Goal: Find specific page/section: Find specific page/section

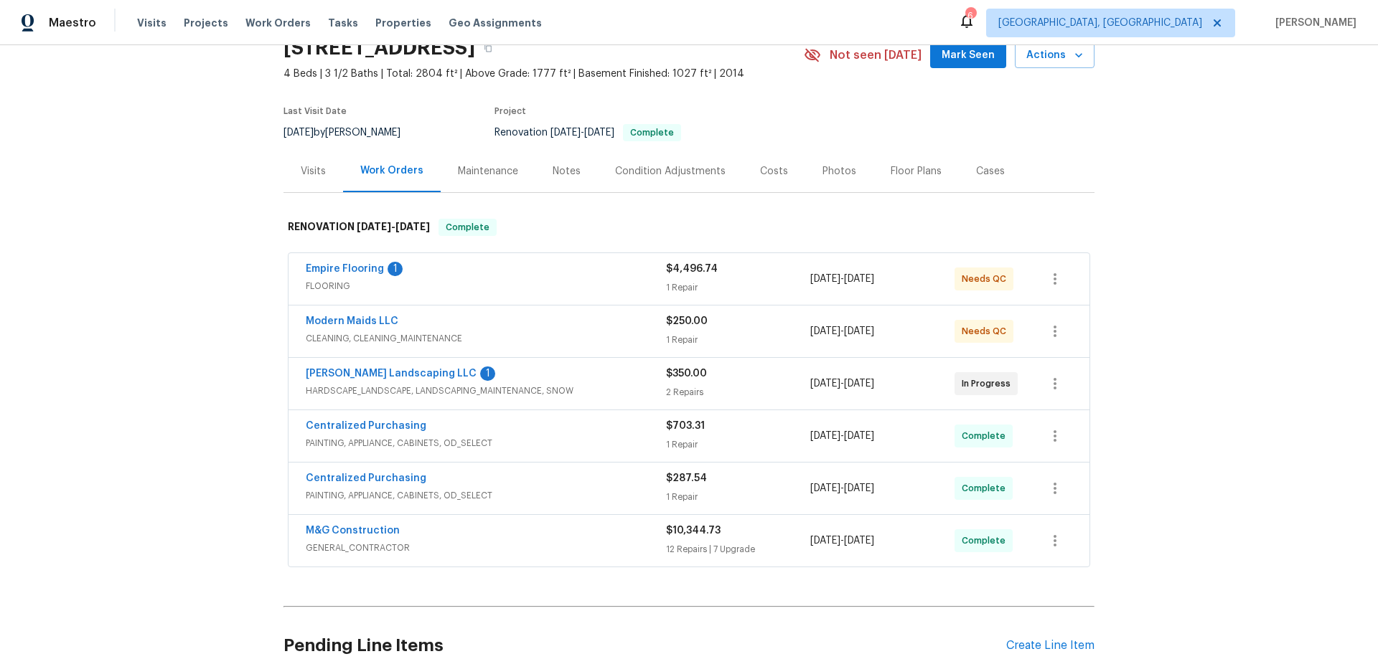
scroll to position [210, 0]
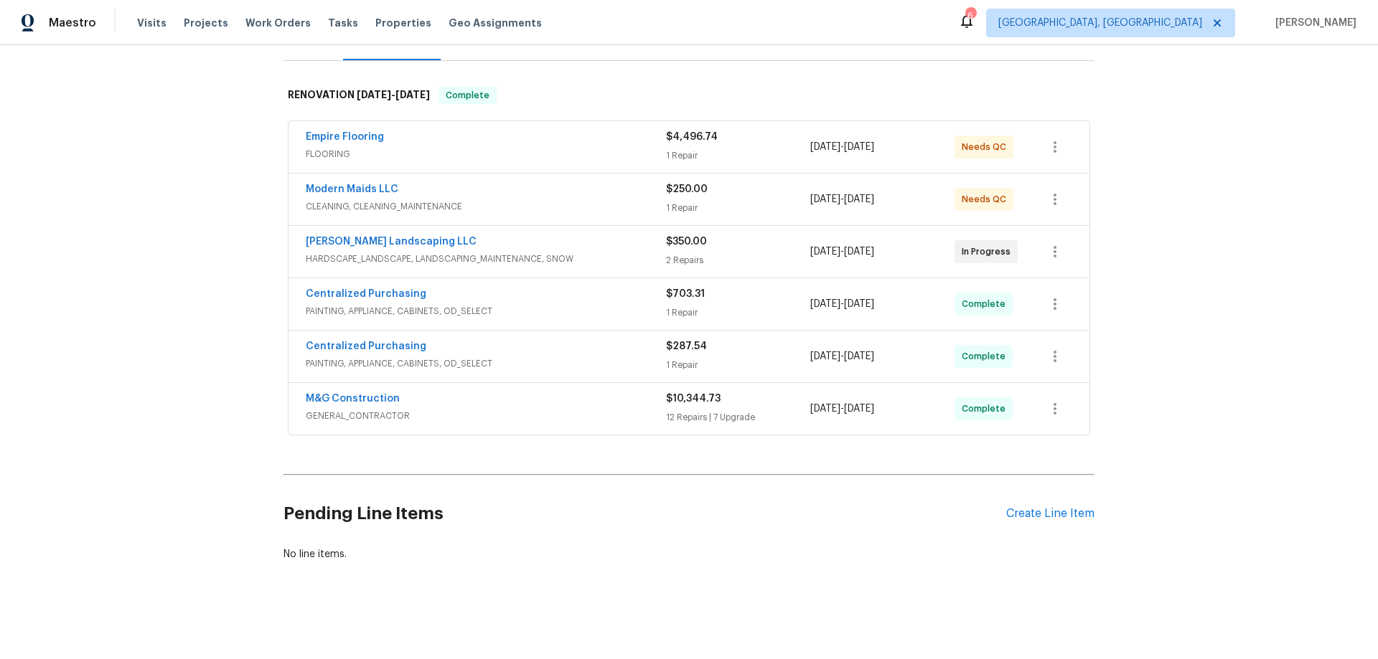
click at [208, 325] on div "Back to all projects [STREET_ADDRESS] 4 Beds | 3 1/2 Baths | Total: 2804 ft² | …" at bounding box center [689, 352] width 1378 height 614
click at [206, 276] on div "Back to all projects 5165 Atlantis Ln, White Plains, MD 20695 4 Beds | 3 1/2 Ba…" at bounding box center [689, 352] width 1378 height 614
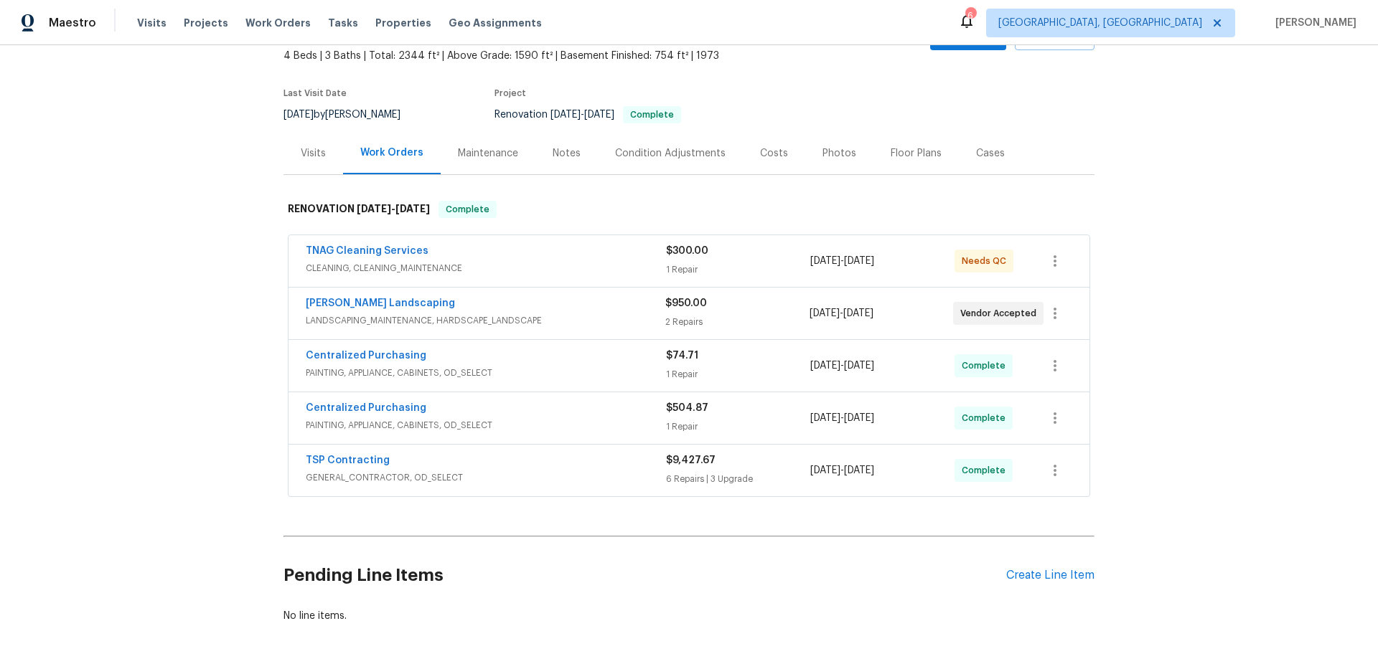
scroll to position [158, 0]
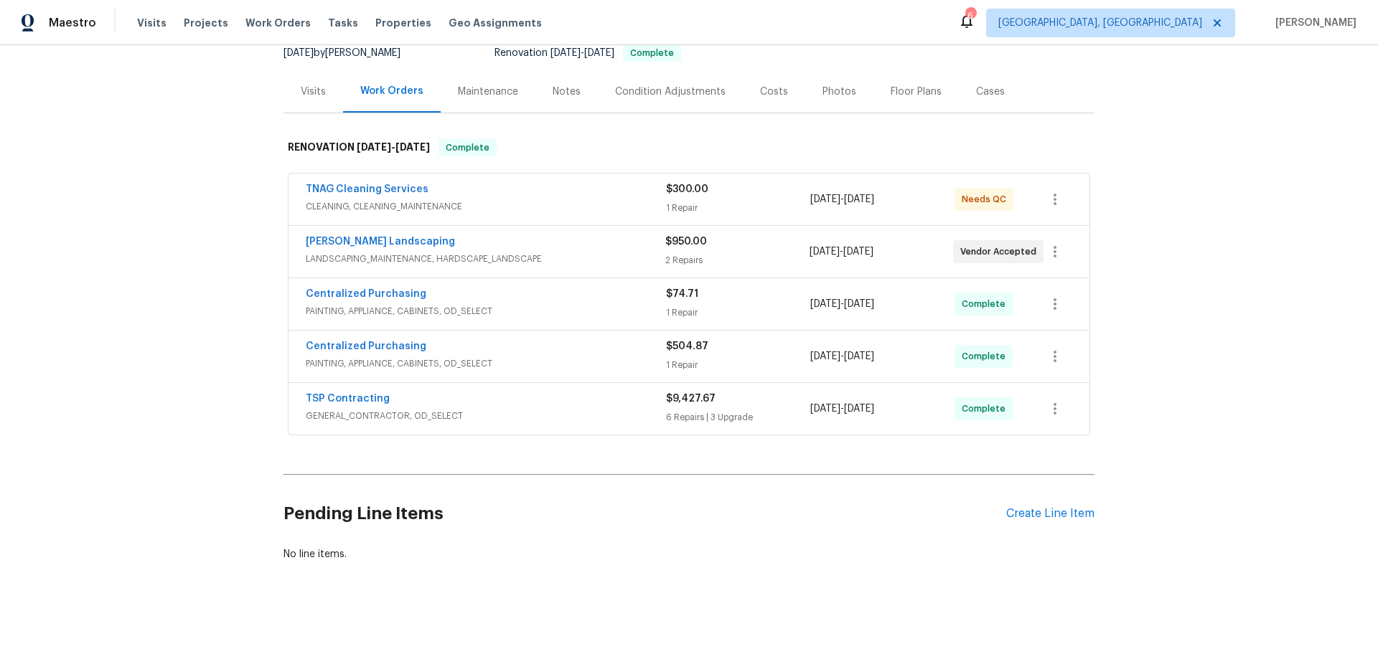
click at [227, 342] on div "Back to all projects 9505 Scorpio Ln, Burke, VA 22015 4 Beds | 3 Baths | Total:…" at bounding box center [689, 352] width 1378 height 614
click at [224, 327] on div "Back to all projects 9505 Scorpio Ln, Burke, VA 22015 4 Beds | 3 Baths | Total:…" at bounding box center [689, 352] width 1378 height 614
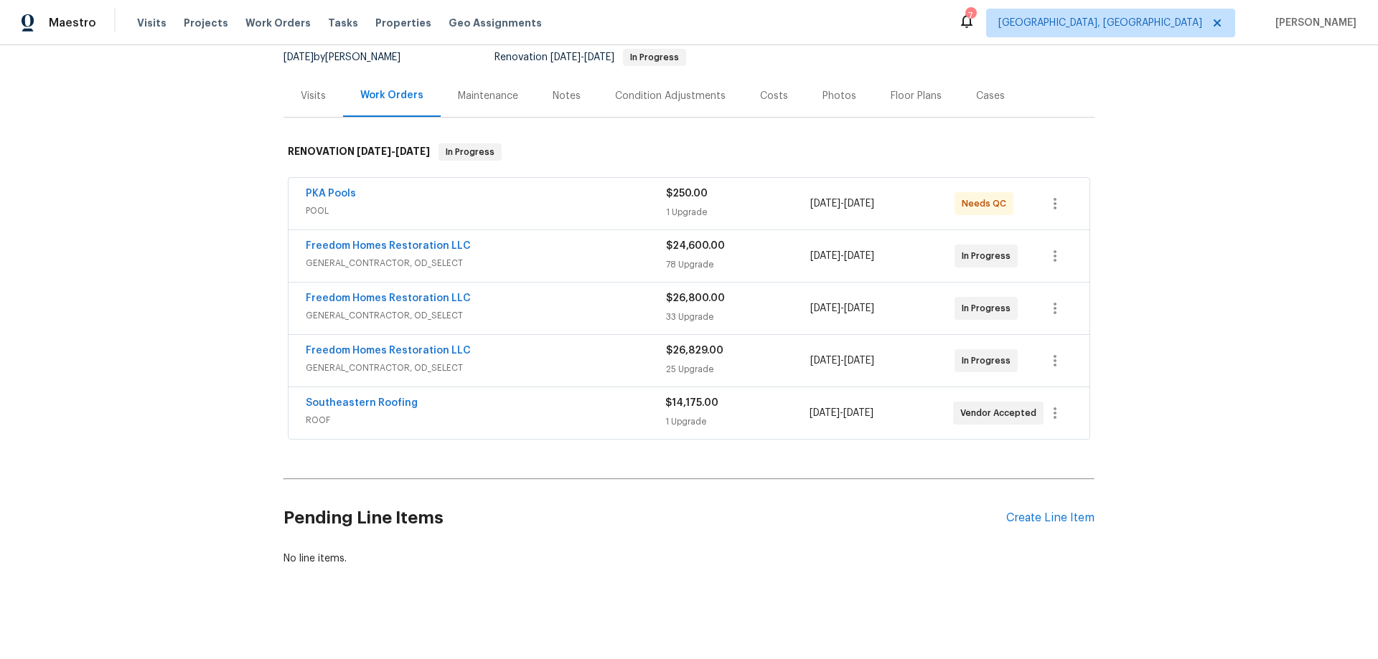
scroll to position [158, 0]
click at [228, 389] on div "Back to all projects [STREET_ADDRESS][PERSON_NAME][PERSON_NAME] 6 Beds | 3 Bath…" at bounding box center [689, 352] width 1378 height 614
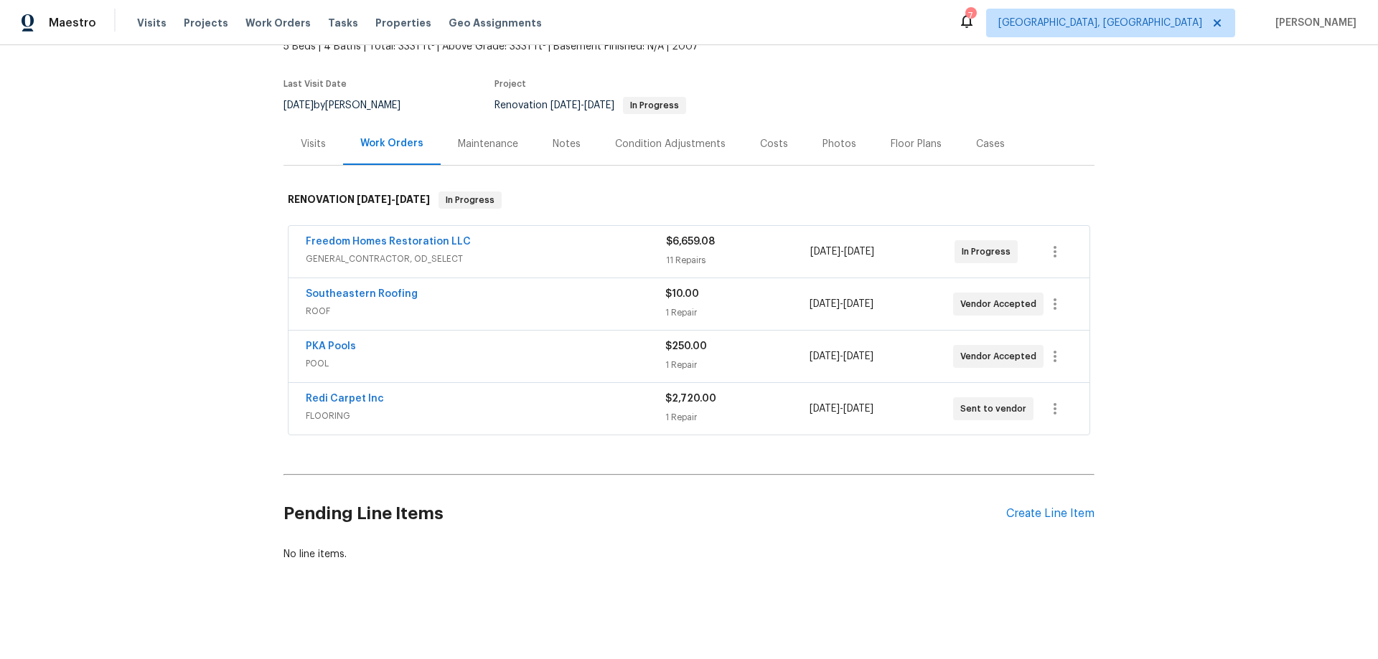
scroll to position [105, 0]
click at [202, 385] on div "Back to all projects 11550 Biddeford Pl, New Port Richey, FL 34654 5 Beds | 4 B…" at bounding box center [689, 352] width 1378 height 614
